Goal: Communication & Community: Answer question/provide support

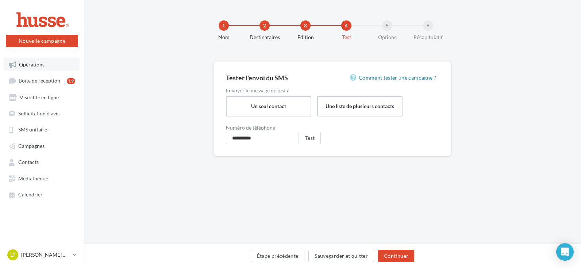
click at [54, 62] on link "Opérations" at bounding box center [41, 64] width 75 height 13
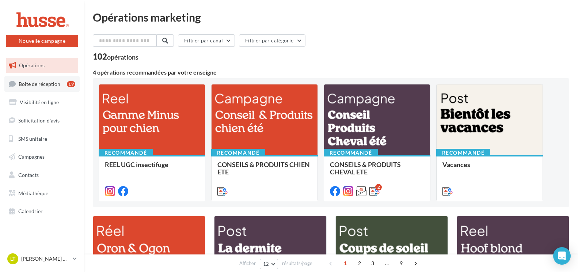
click at [58, 88] on link "Boîte de réception 19" at bounding box center [41, 84] width 75 height 16
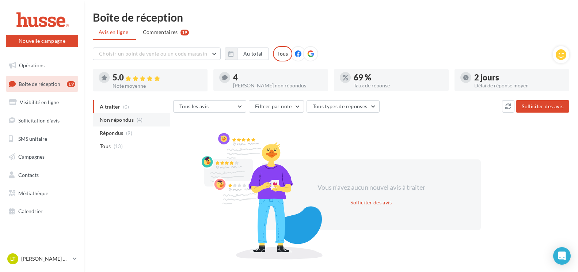
click at [114, 115] on li "Non répondus (4)" at bounding box center [131, 119] width 77 height 13
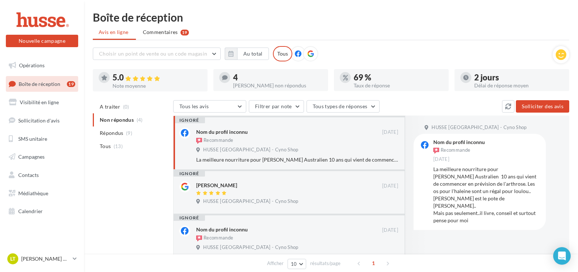
click at [381, 160] on div "La meilleure nourriture pour jack Berger Australien 10 ans qui vient de commenc…" at bounding box center [297, 159] width 202 height 7
click at [351, 145] on div "Nom du profil inconnu Recommande 30/10/2024 HUSSE Pas-de-Calais - Cyno Shop La …" at bounding box center [297, 144] width 202 height 35
drag, startPoint x: 351, startPoint y: 145, endPoint x: 356, endPoint y: 142, distance: 5.6
click at [358, 140] on div "Recommande" at bounding box center [289, 141] width 186 height 8
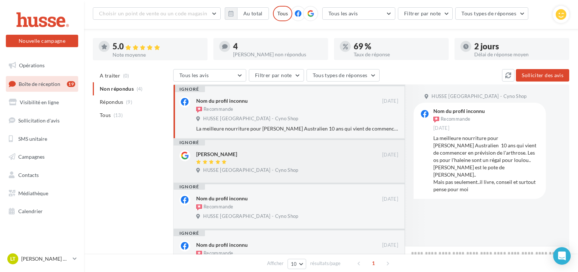
scroll to position [73, 0]
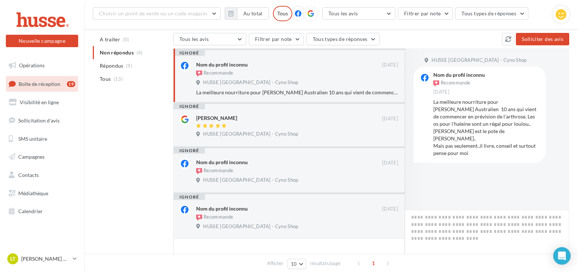
click at [219, 68] on div "Nom du profil inconnu" at bounding box center [221, 64] width 51 height 7
click at [216, 66] on div "Nom du profil inconnu" at bounding box center [221, 64] width 51 height 7
click at [232, 162] on div "Nom du profil inconnu" at bounding box center [221, 161] width 51 height 7
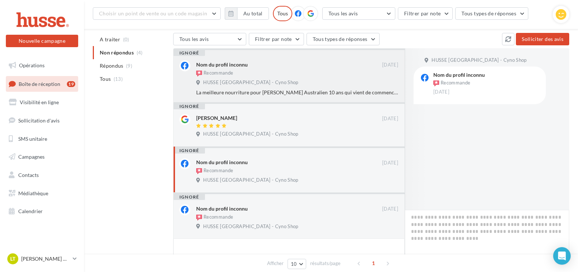
click at [229, 70] on div "Recommande" at bounding box center [214, 73] width 37 height 7
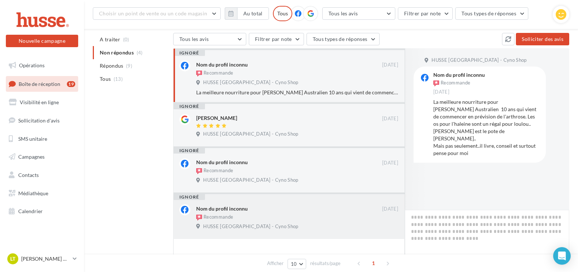
click at [261, 222] on div "Nom du profil inconnu Recommande 17/07/2017 HUSSE Pas-de-Calais - Cyno Shop" at bounding box center [297, 218] width 202 height 28
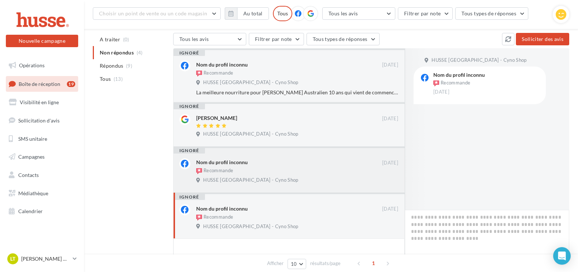
click at [277, 164] on div "Nom du profil inconnu" at bounding box center [289, 162] width 186 height 8
click at [244, 223] on span "HUSSE Pas-de-Calais - Cyno Shop" at bounding box center [250, 226] width 95 height 7
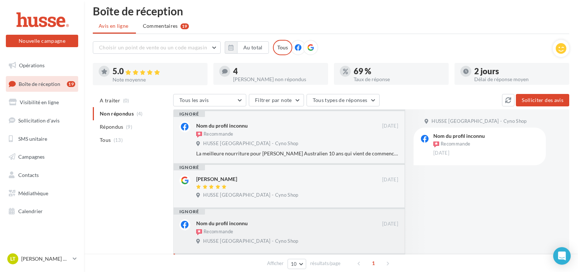
scroll to position [0, 0]
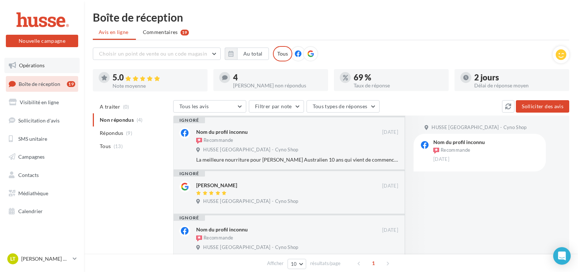
click at [40, 65] on span "Opérations" at bounding box center [32, 65] width 26 height 6
